Goal: Information Seeking & Learning: Learn about a topic

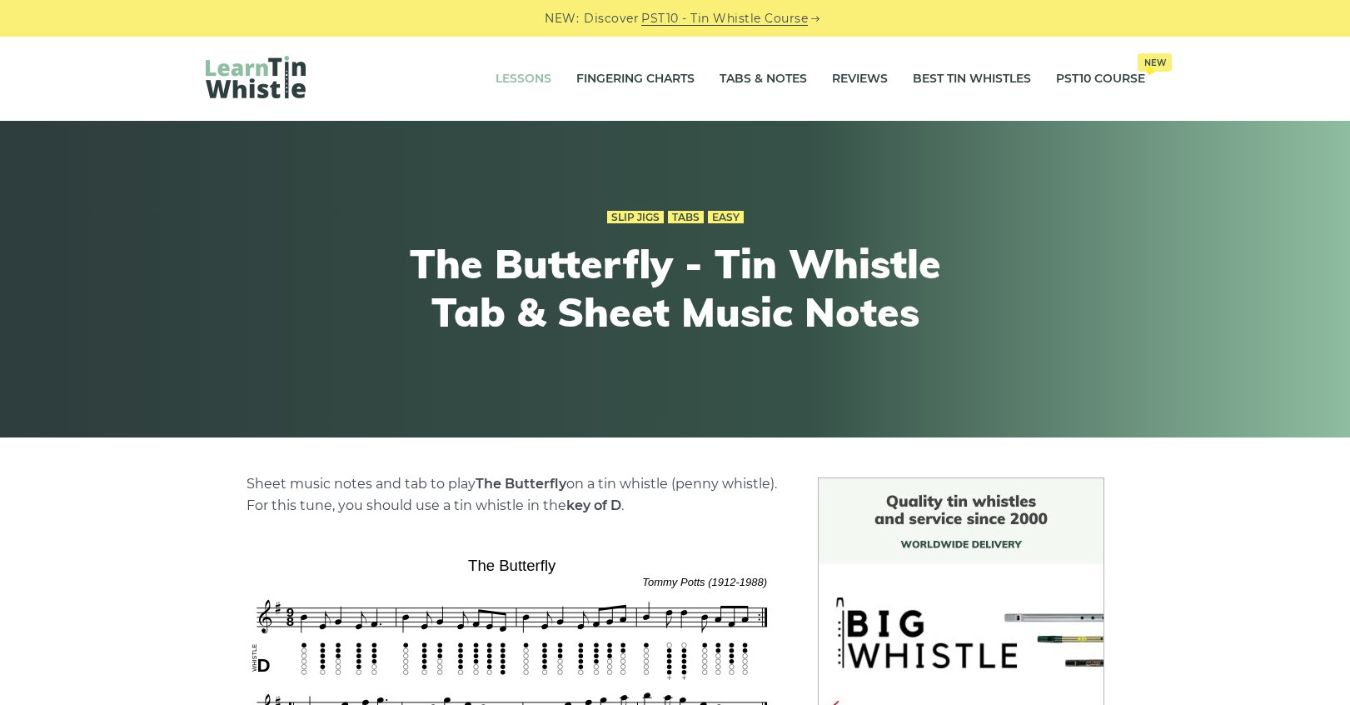
click at [516, 76] on link "Lessons" at bounding box center [524, 79] width 56 height 42
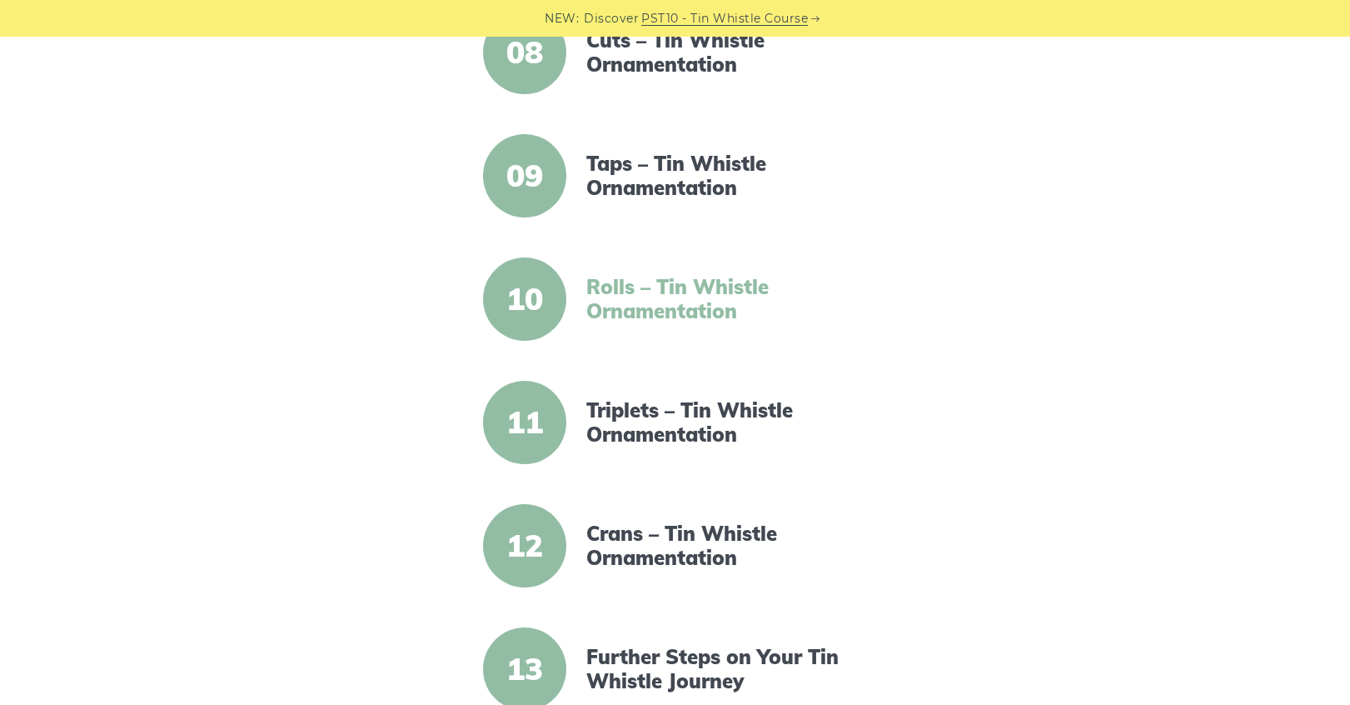
scroll to position [1320, 0]
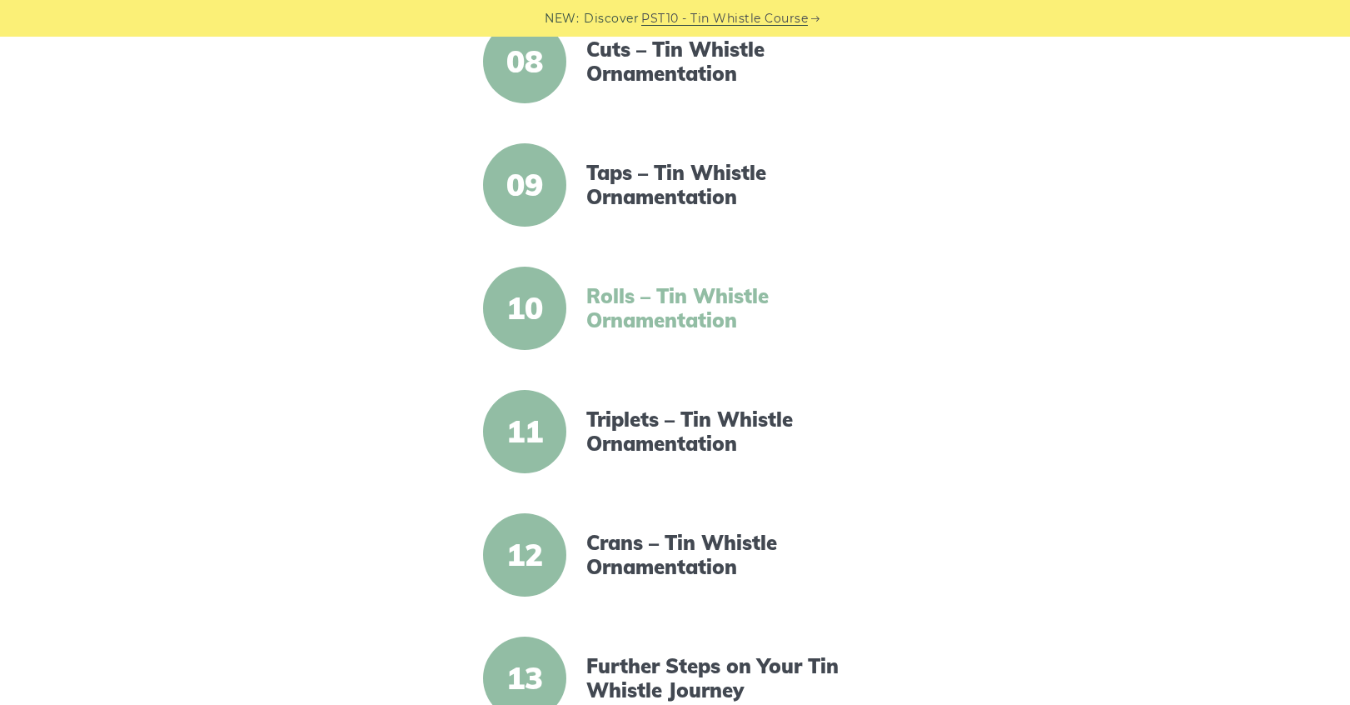
click at [621, 310] on link "Rolls – Tin Whistle Ornamentation" at bounding box center [729, 308] width 287 height 48
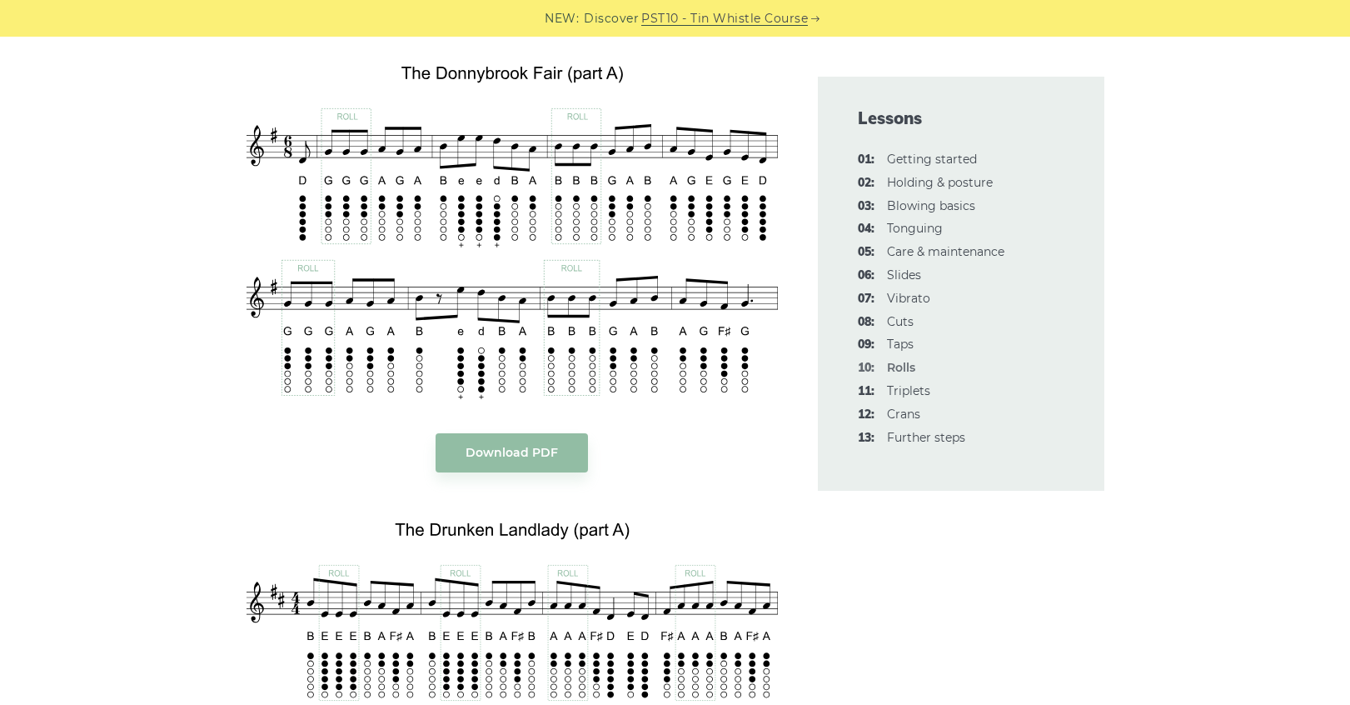
scroll to position [2853, 0]
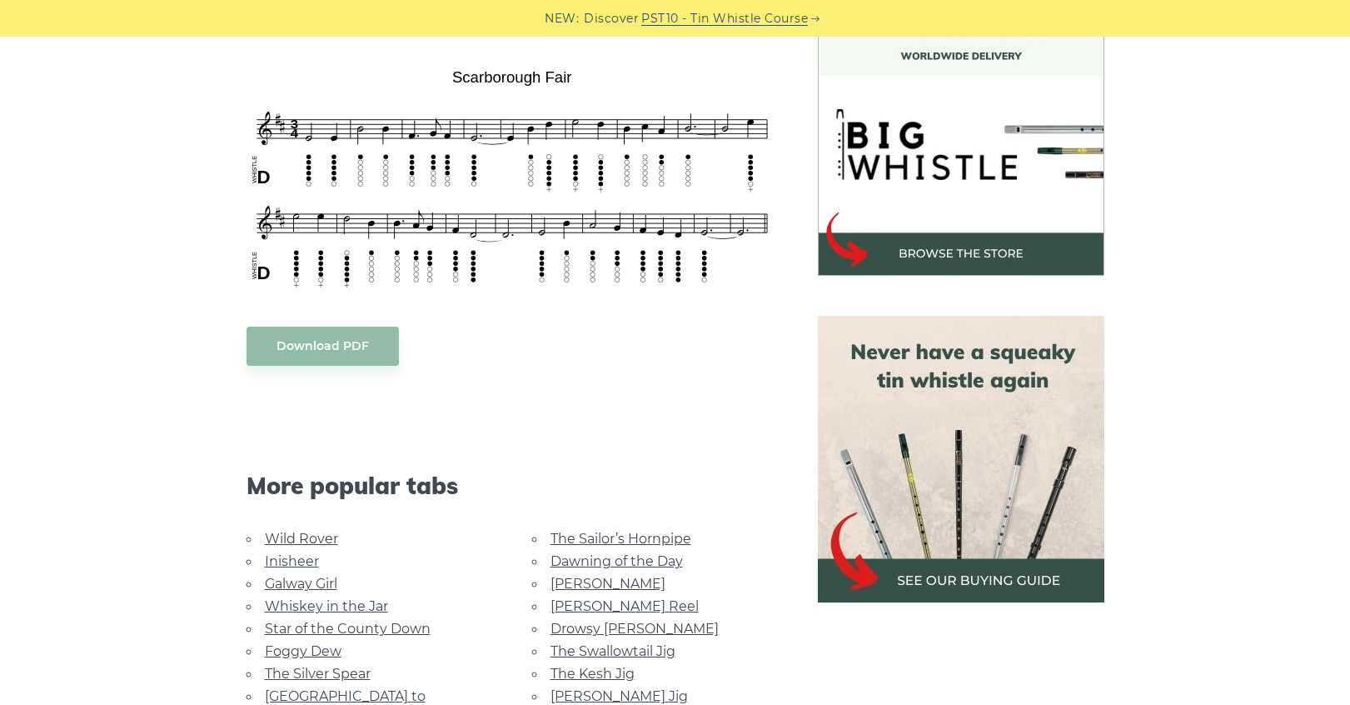
scroll to position [717, 0]
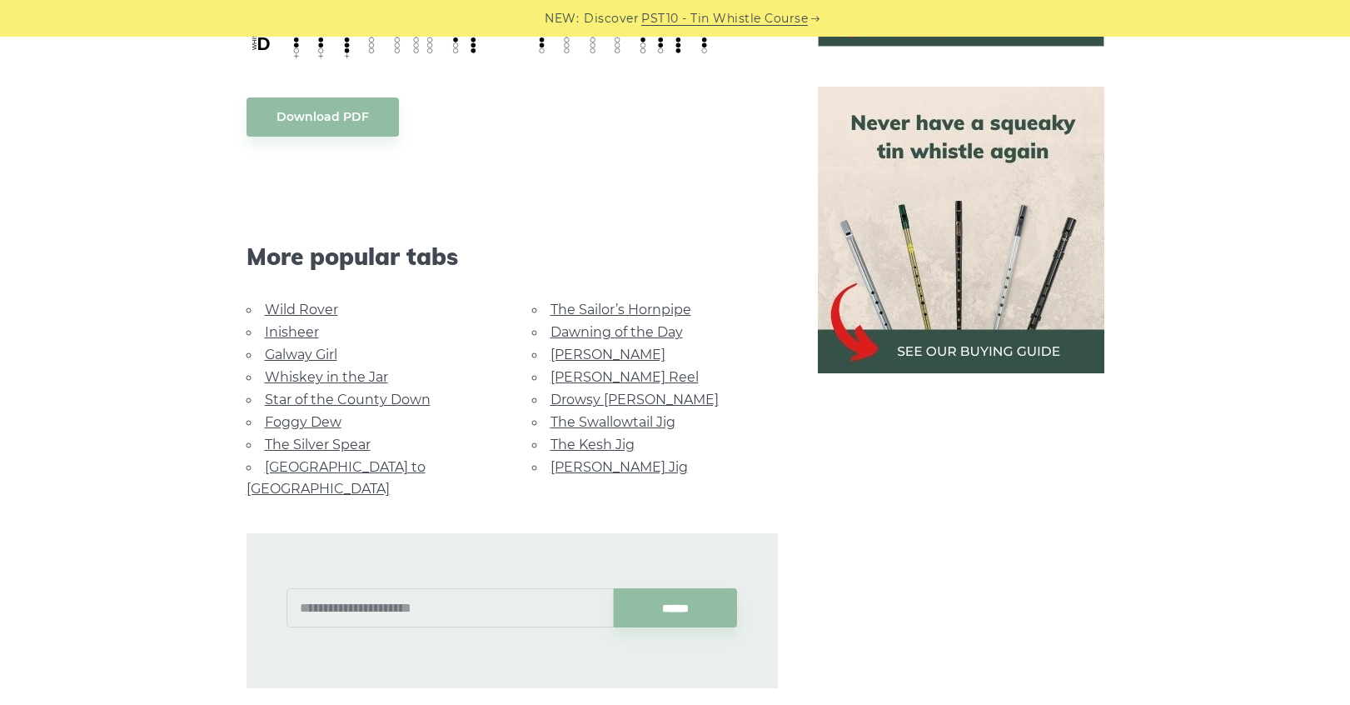
click at [329, 358] on link "Galway Girl" at bounding box center [301, 354] width 72 height 16
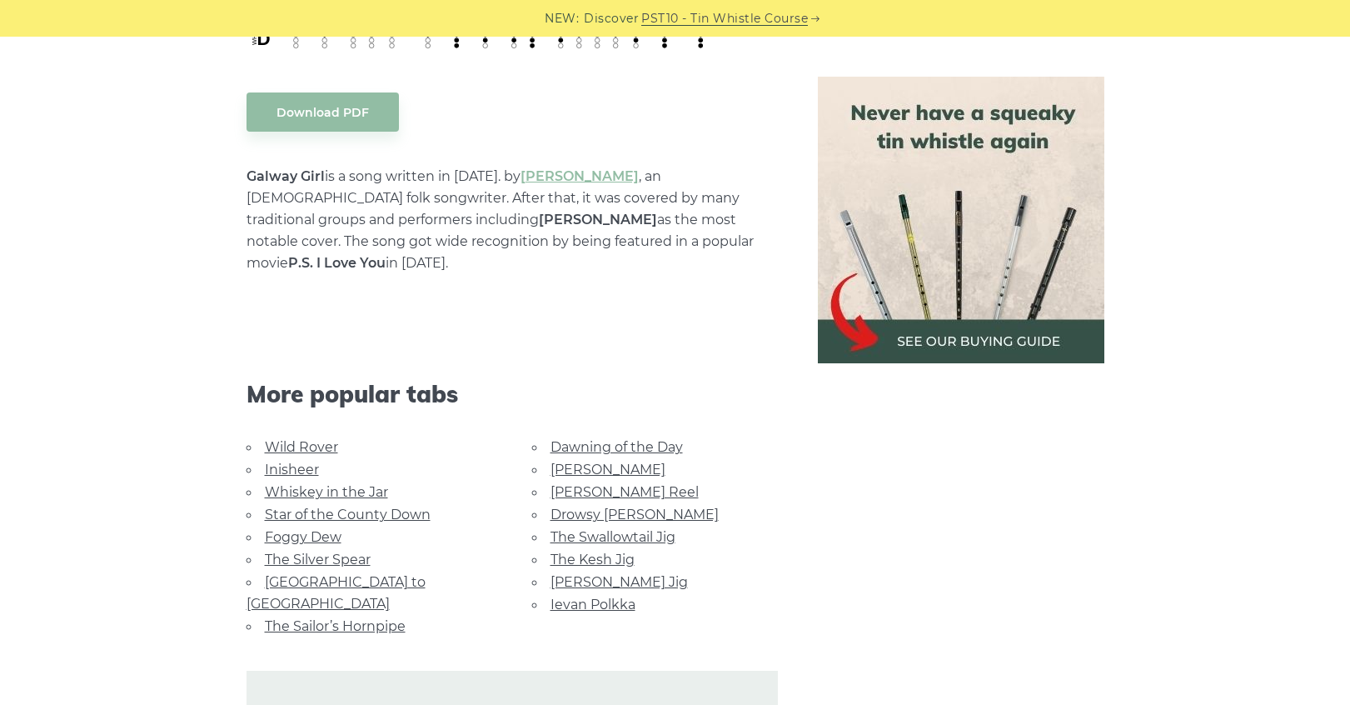
scroll to position [974, 0]
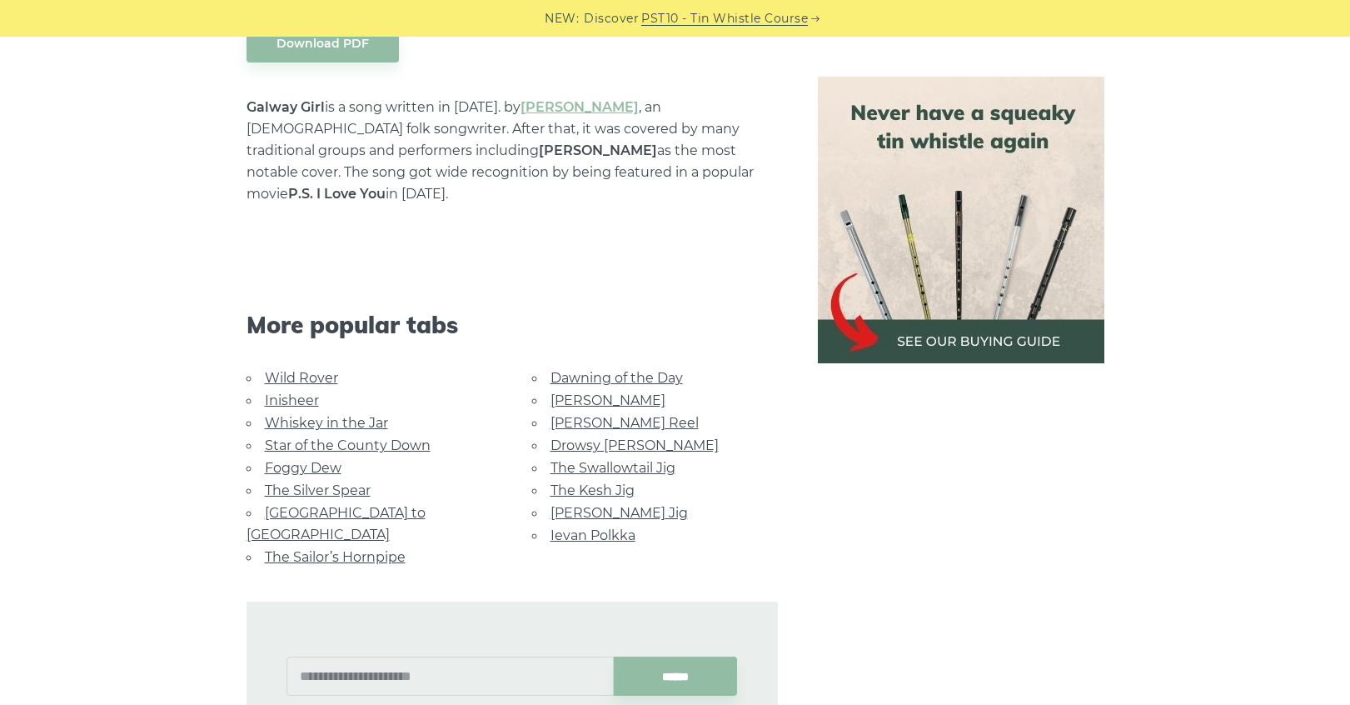
click at [321, 370] on link "Wild Rover" at bounding box center [301, 378] width 73 height 16
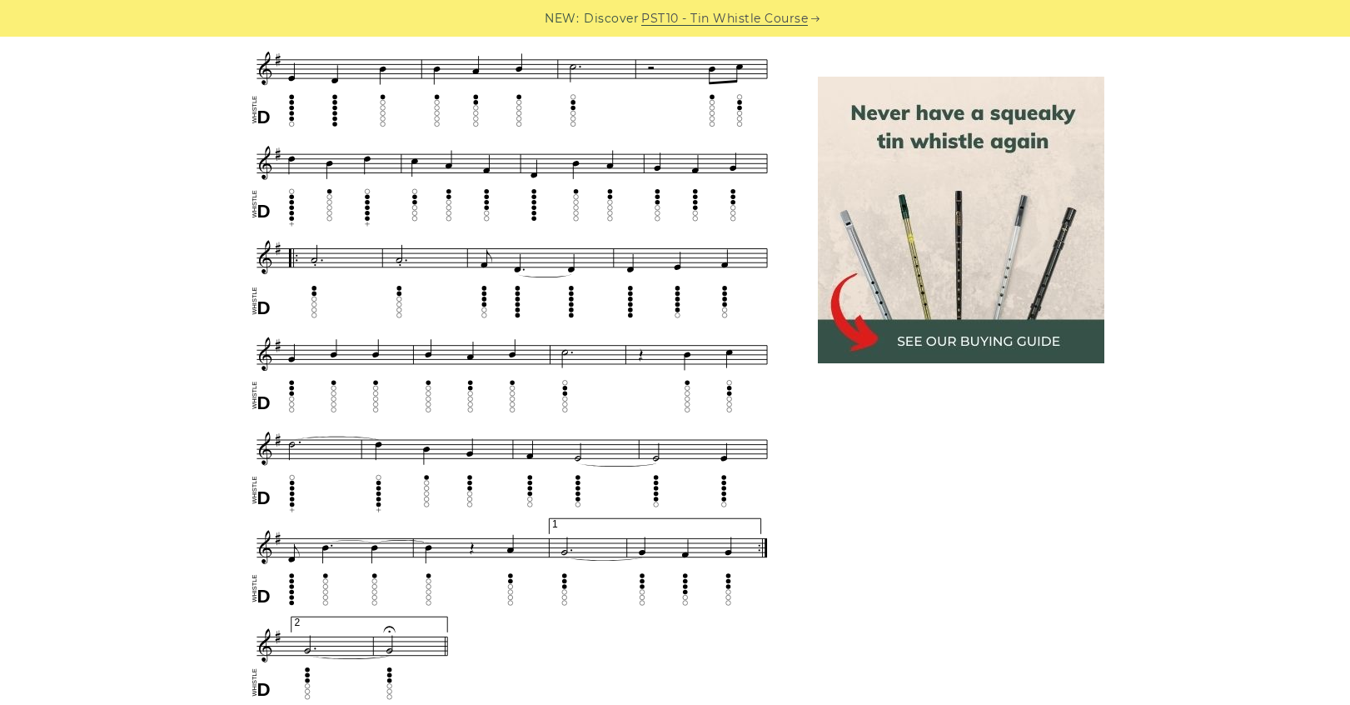
scroll to position [834, 0]
